Goal: Find specific page/section: Find specific page/section

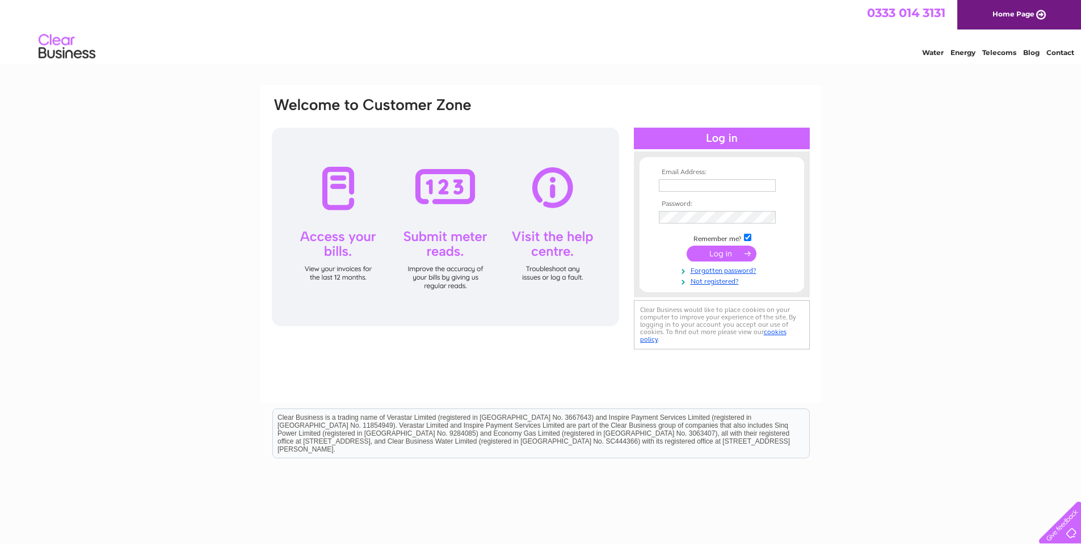
type input "exmoorfuels@aol.com"
click at [729, 252] on input "submit" at bounding box center [721, 254] width 70 height 16
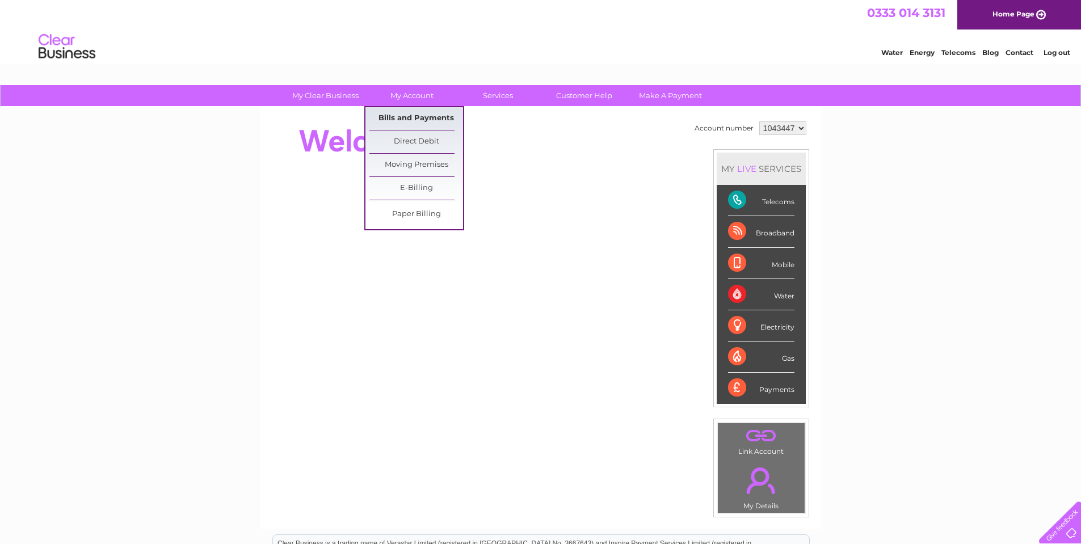
click at [411, 117] on link "Bills and Payments" at bounding box center [416, 118] width 94 height 23
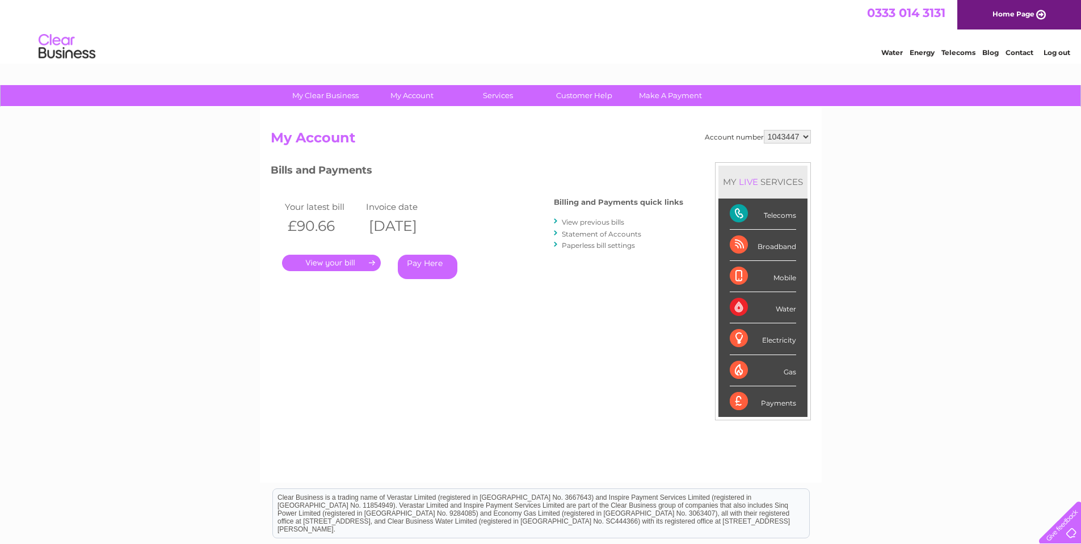
click at [364, 267] on link "." at bounding box center [331, 263] width 99 height 16
